Goal: Obtain resource: Download file/media

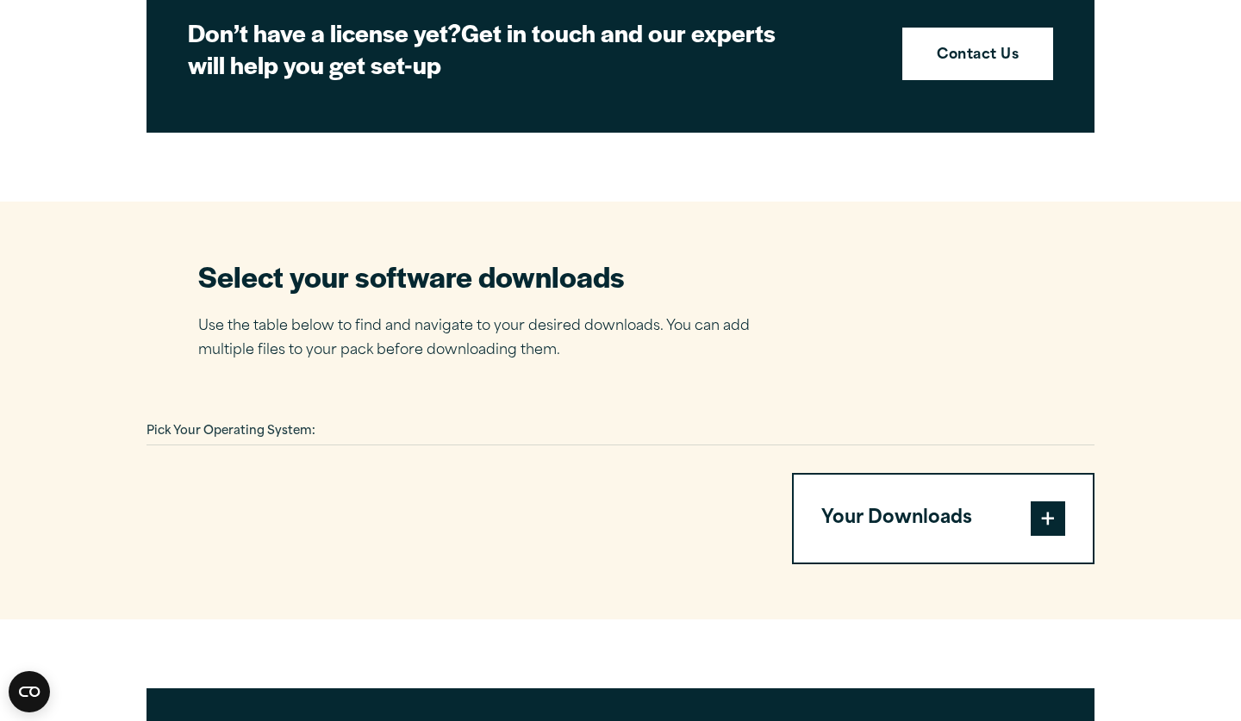
scroll to position [886, 0]
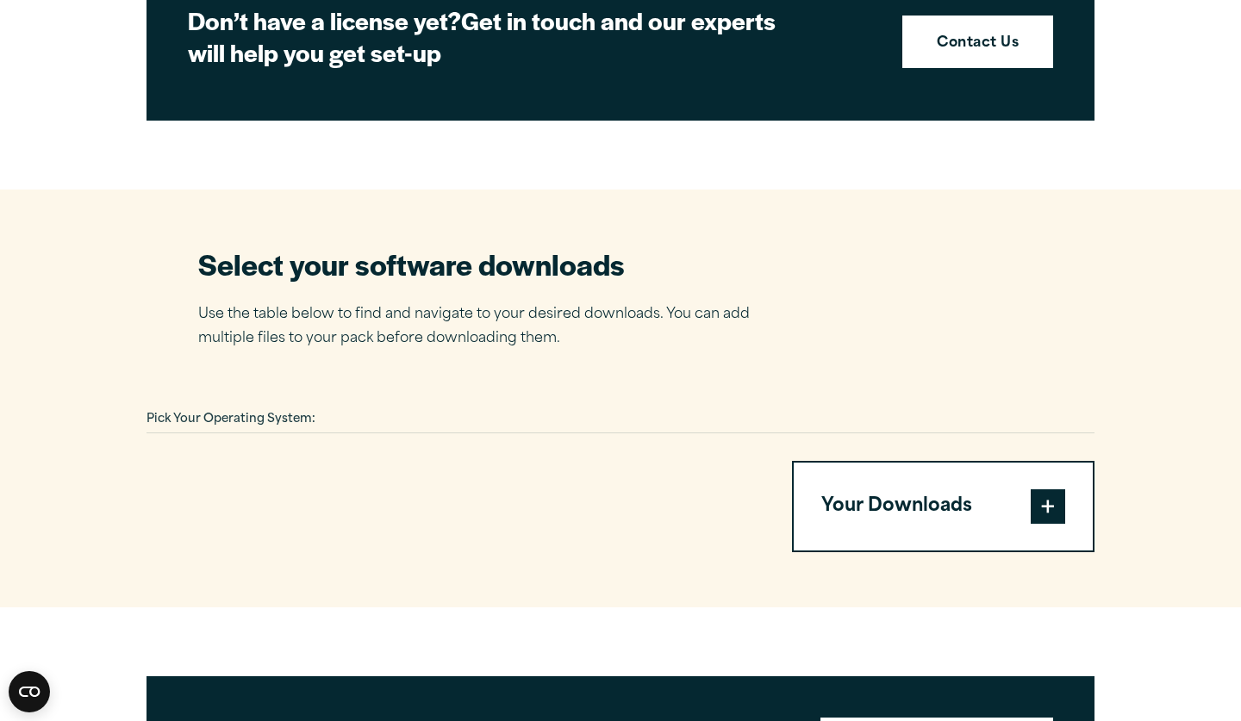
click at [751, 415] on div "Pick Your Operating System:" at bounding box center [621, 420] width 948 height 27
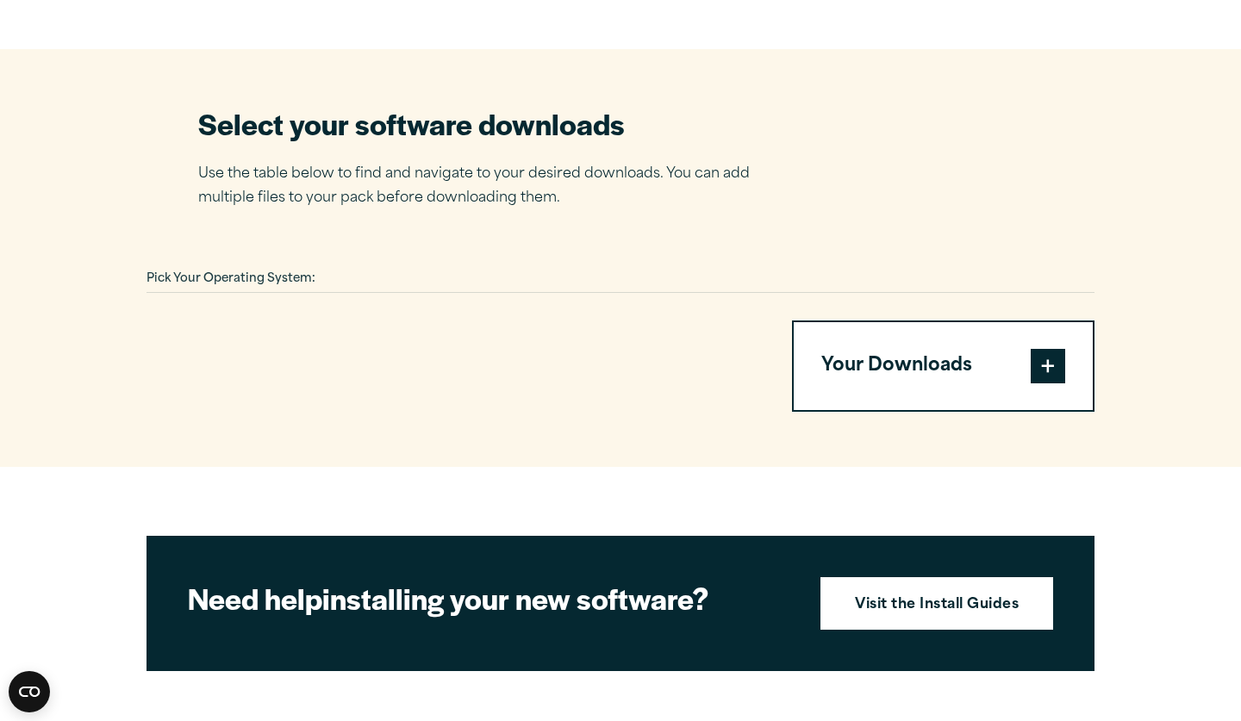
scroll to position [1109, 0]
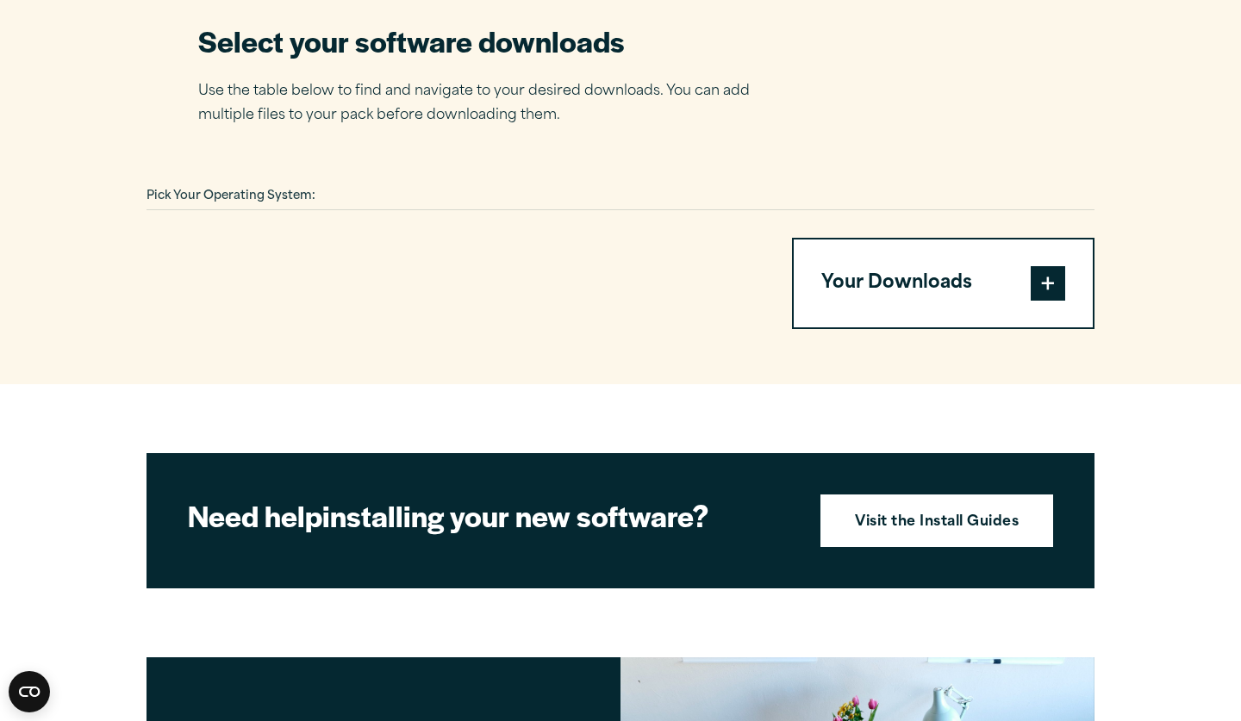
click at [947, 278] on button "Your Downloads" at bounding box center [943, 284] width 299 height 88
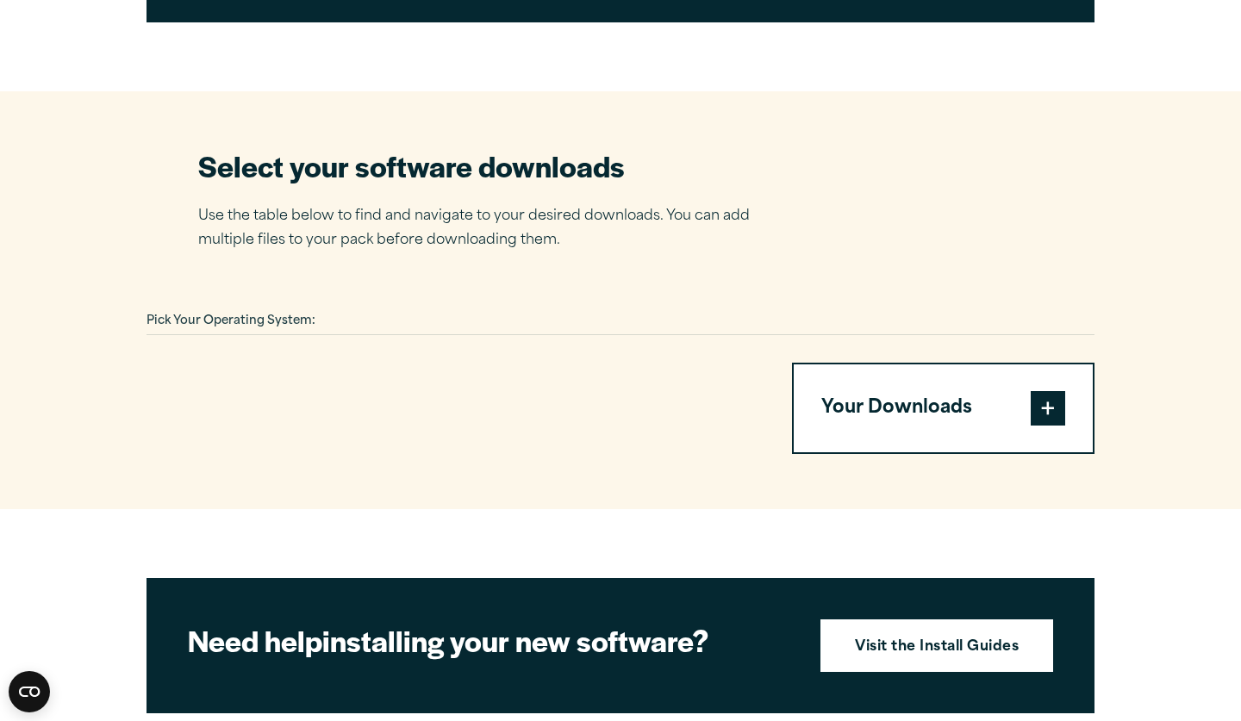
scroll to position [981, 0]
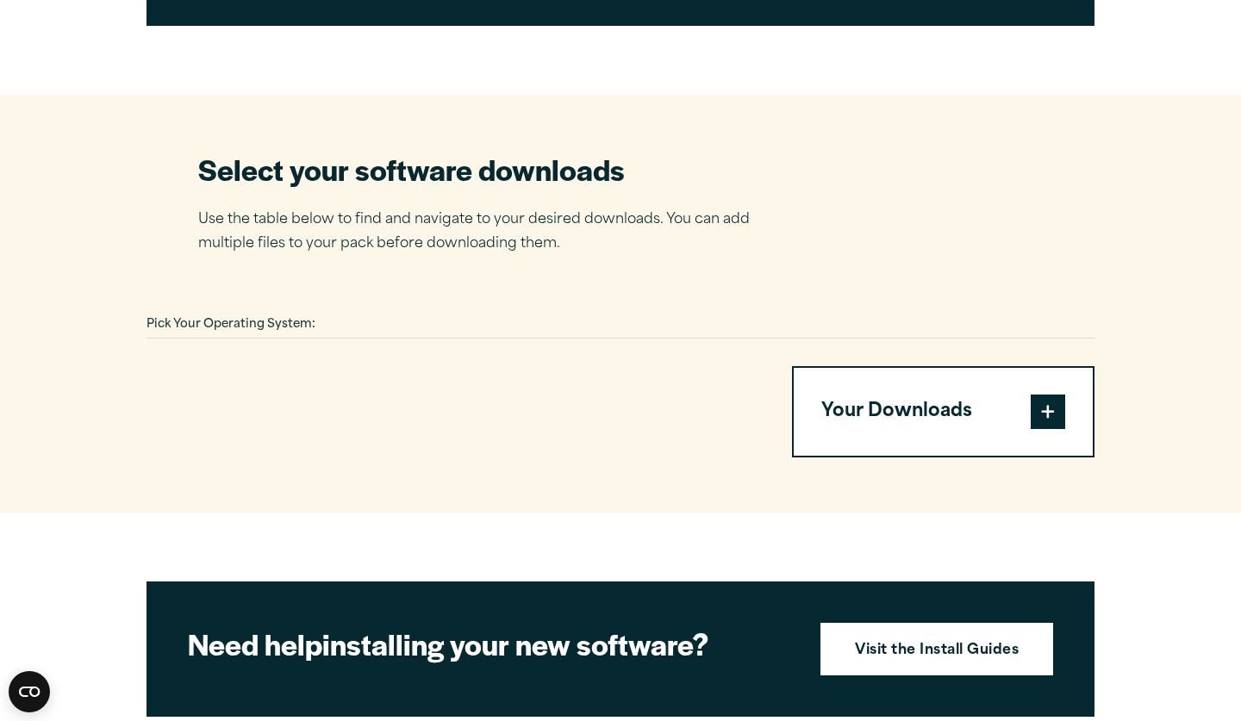
click at [856, 406] on button "Your Downloads" at bounding box center [943, 412] width 299 height 88
click at [1037, 404] on span at bounding box center [1048, 412] width 34 height 34
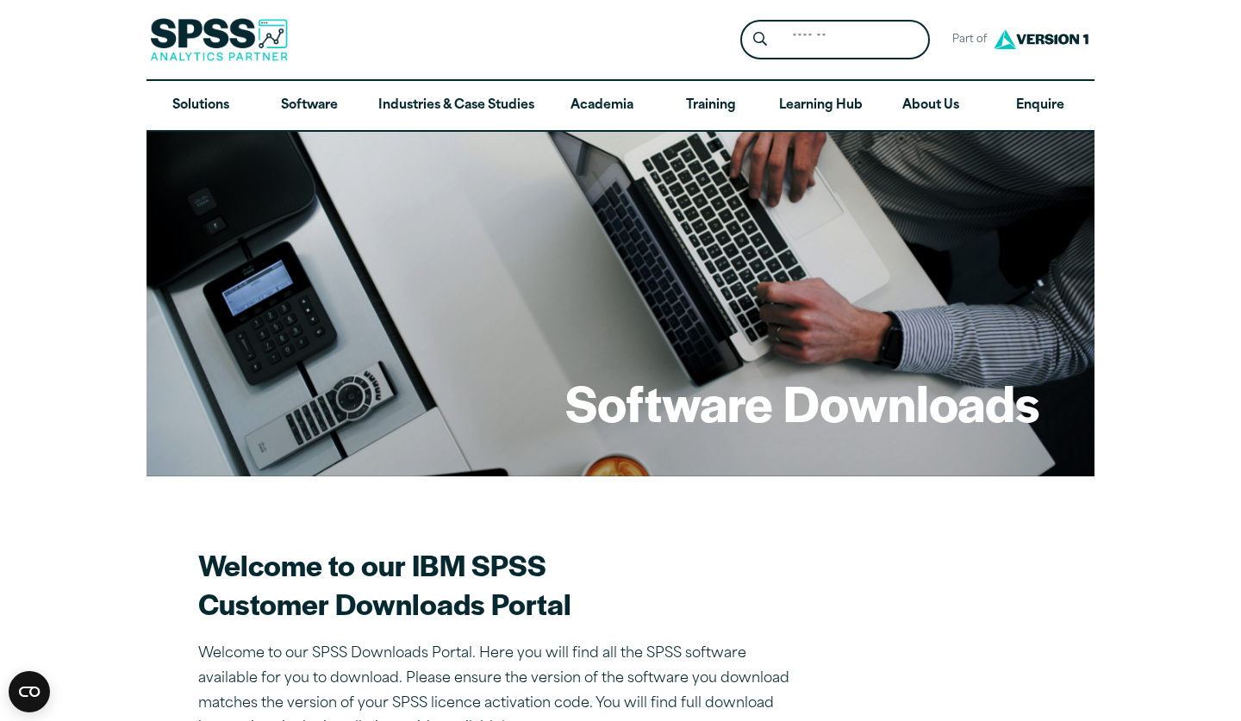
scroll to position [0, 0]
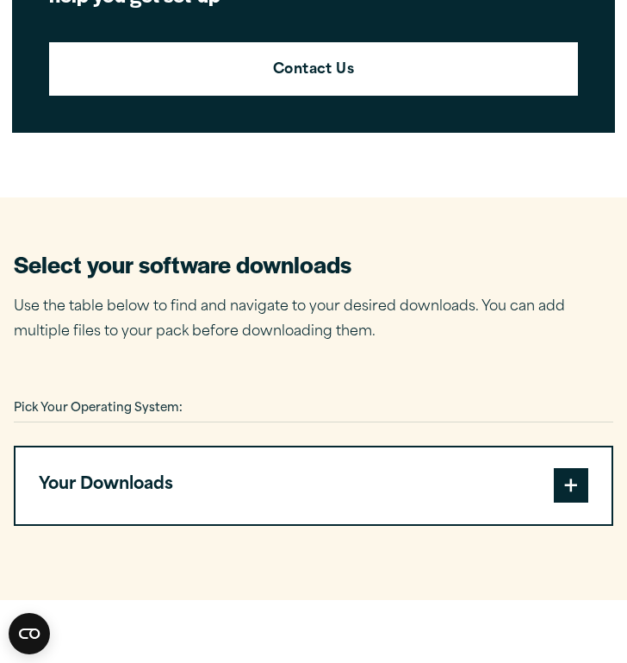
scroll to position [926, 0]
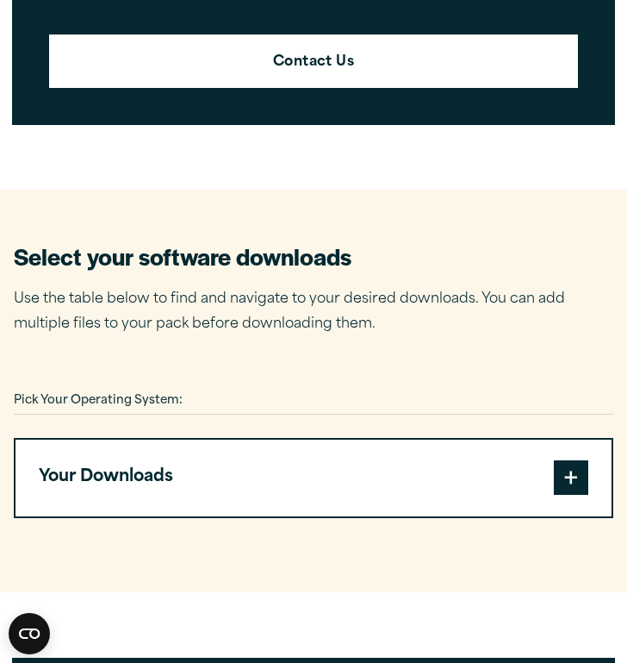
click at [310, 474] on button "Your Downloads" at bounding box center [314, 478] width 596 height 77
click at [584, 460] on span at bounding box center [571, 477] width 34 height 34
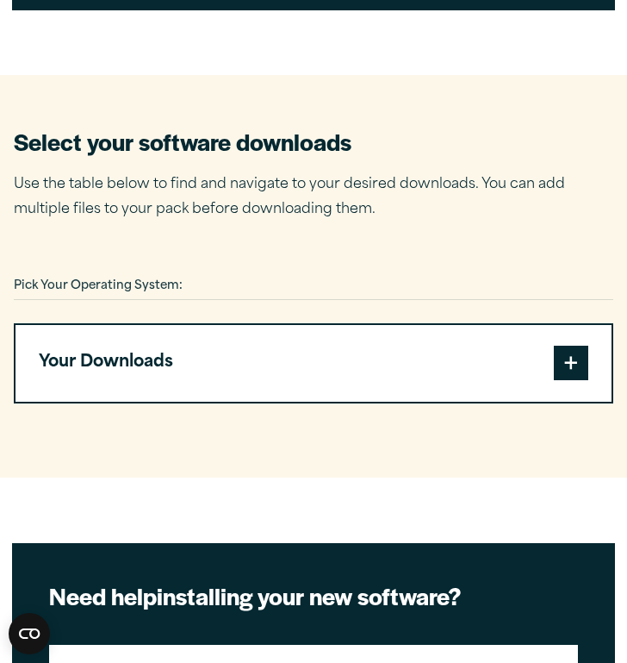
scroll to position [1062, 0]
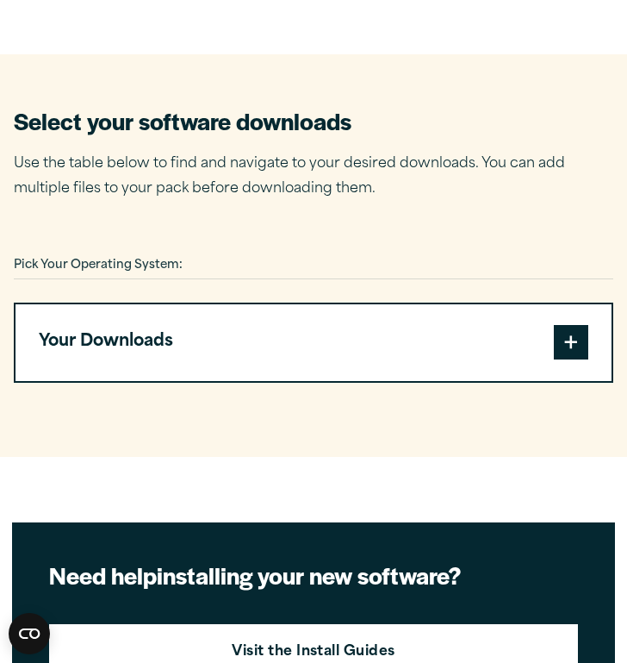
click at [481, 272] on div "Pick Your Operating System: Your Downloads You have not added any downloads. Do…" at bounding box center [314, 329] width 600 height 153
click at [178, 259] on span "Pick Your Operating System:" at bounding box center [98, 264] width 169 height 11
click at [188, 258] on div "Pick Your Operating System:" at bounding box center [314, 266] width 600 height 27
click at [156, 347] on button "Your Downloads" at bounding box center [314, 342] width 596 height 77
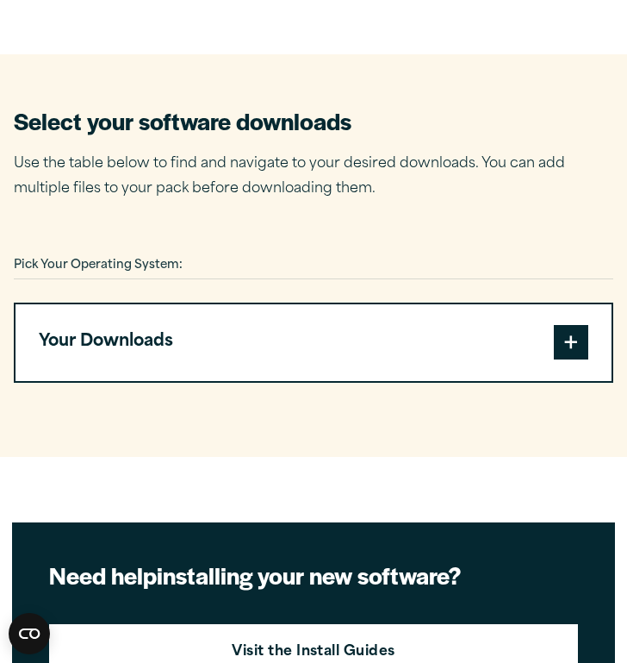
click at [156, 347] on button "Your Downloads" at bounding box center [314, 342] width 596 height 77
